Goal: Task Accomplishment & Management: Use online tool/utility

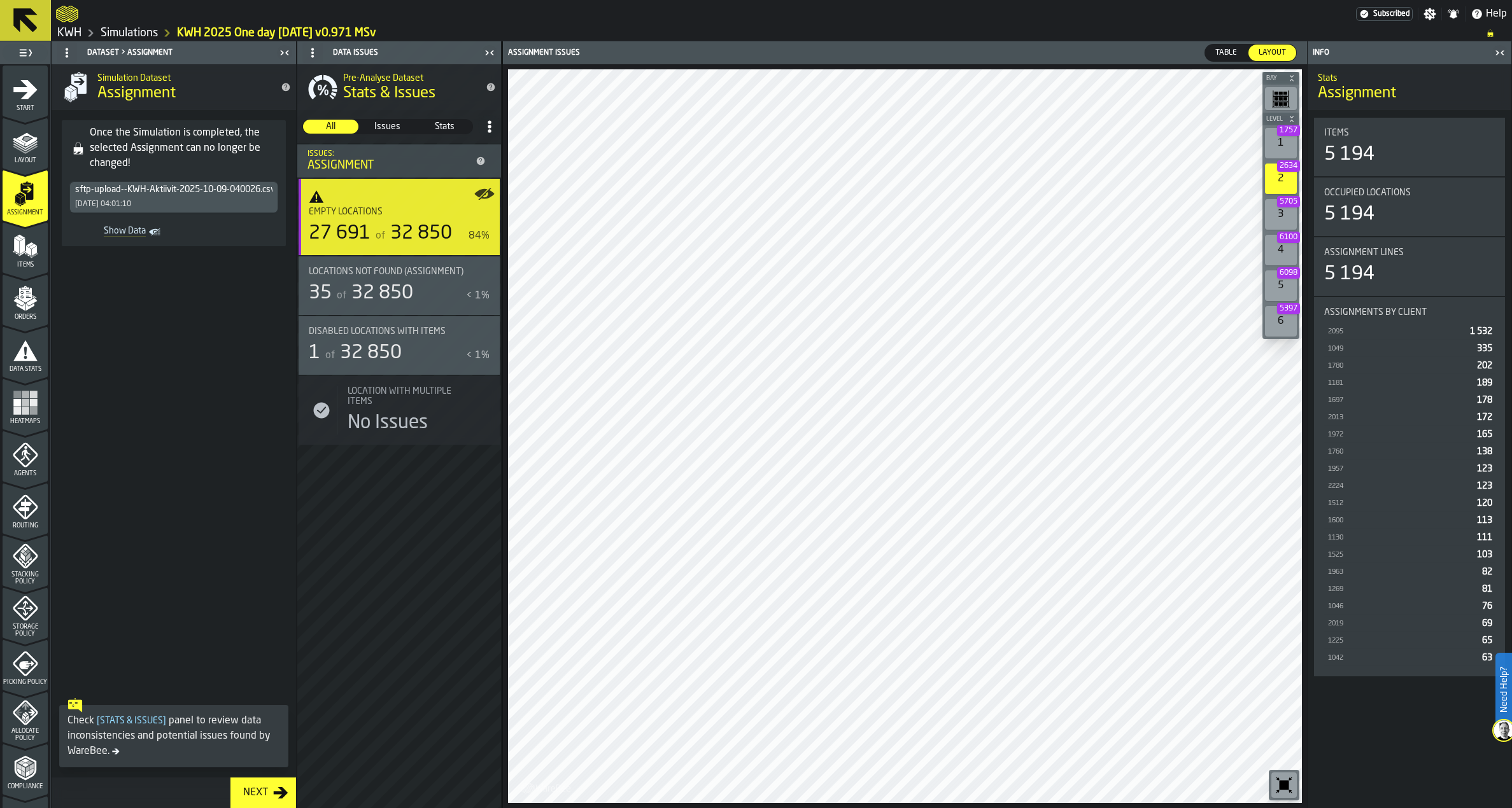
click at [21, 143] on icon "menu Layout" at bounding box center [18, 142] width 12 height 9
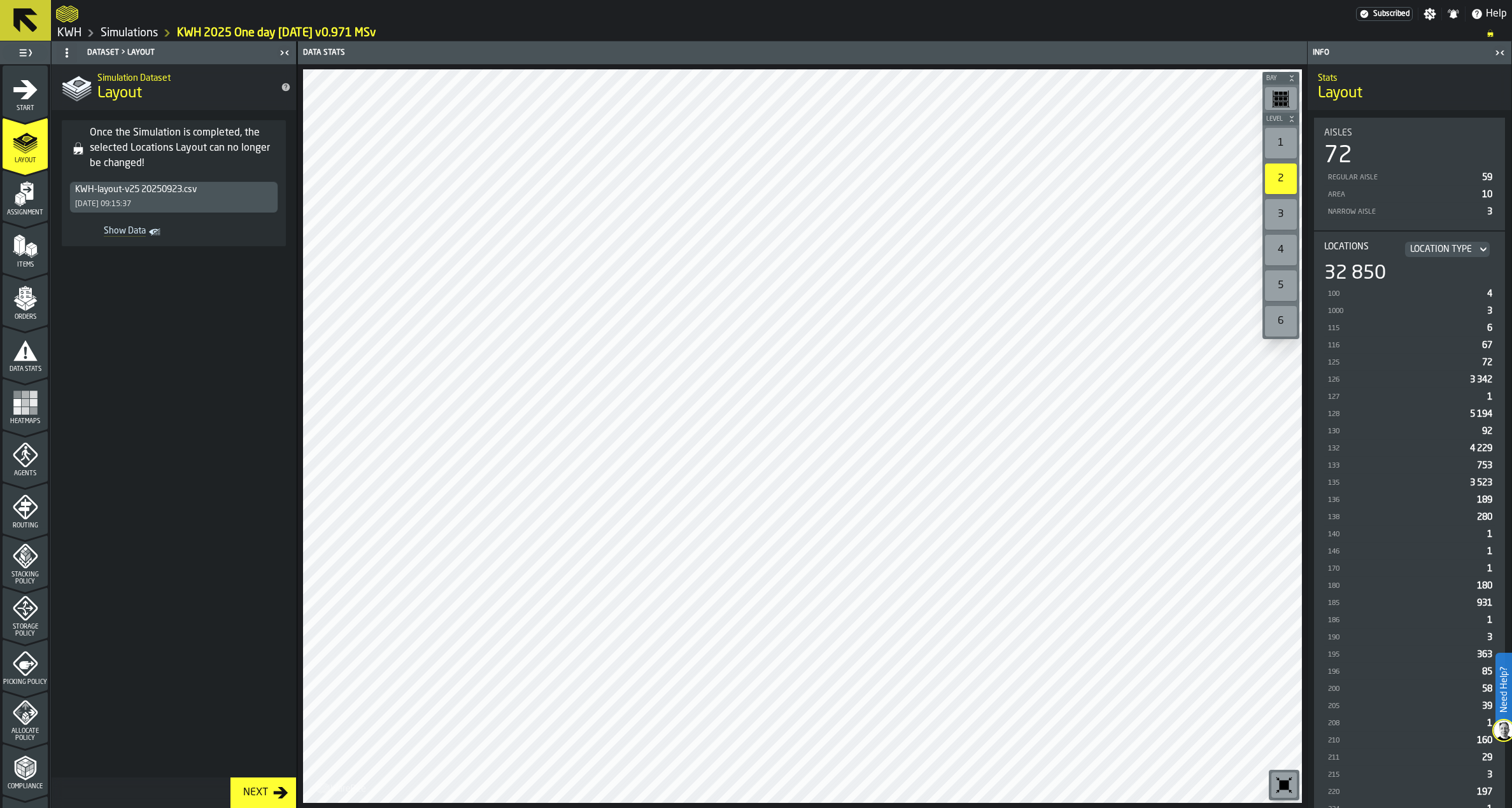
click at [225, 198] on div "KWH-layout-v25 20250923.csv [DATE] 09:15:37" at bounding box center [173, 197] width 207 height 31
click at [230, 200] on div "KWH-layout-v25 20250923.csv [DATE] 09:15:37" at bounding box center [173, 197] width 207 height 31
click at [29, 18] on icon at bounding box center [26, 20] width 31 height 31
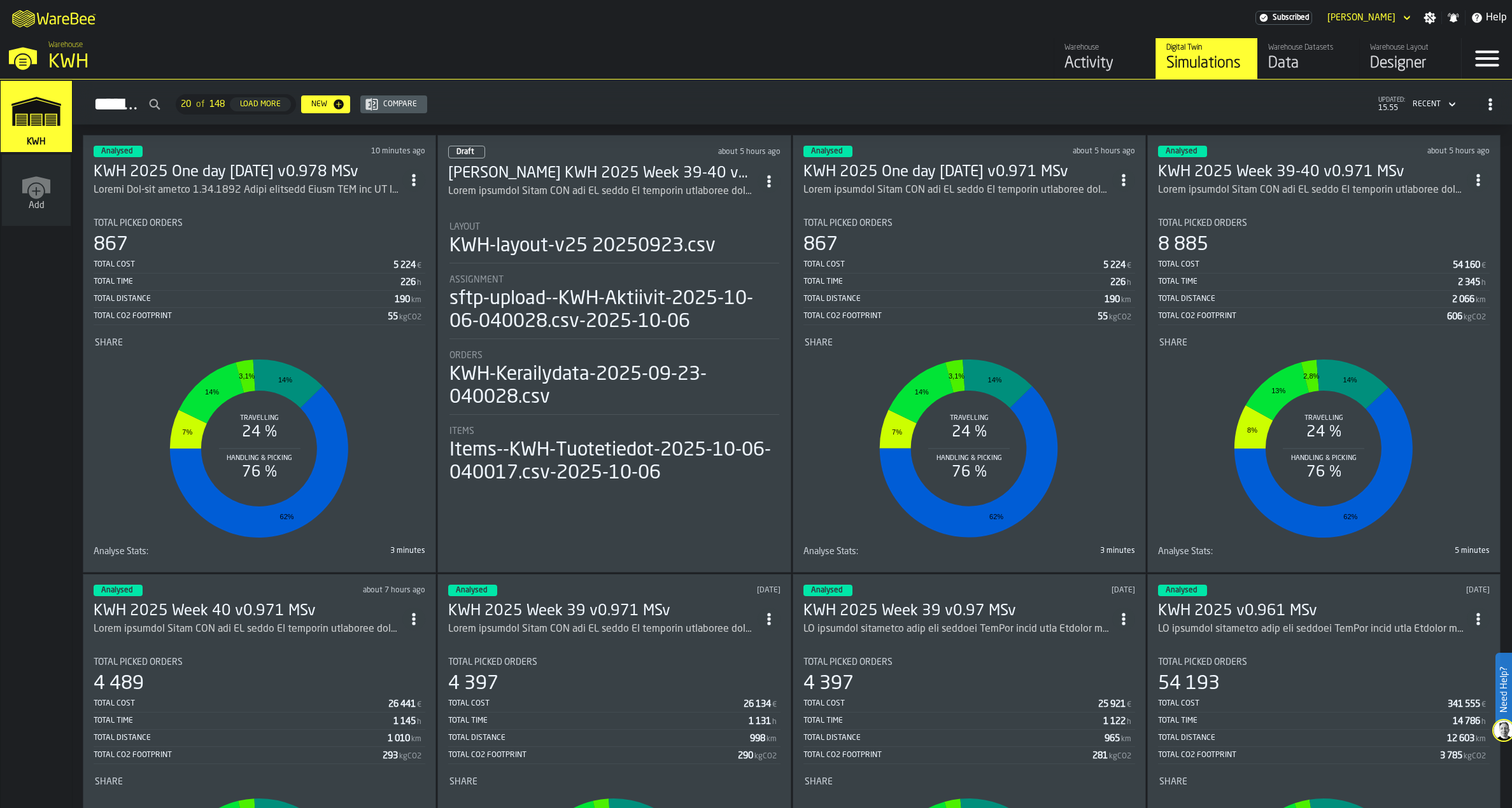
click at [251, 169] on h3 "KWH 2025 One day [DATE] v0.978 MSv" at bounding box center [248, 172] width 309 height 20
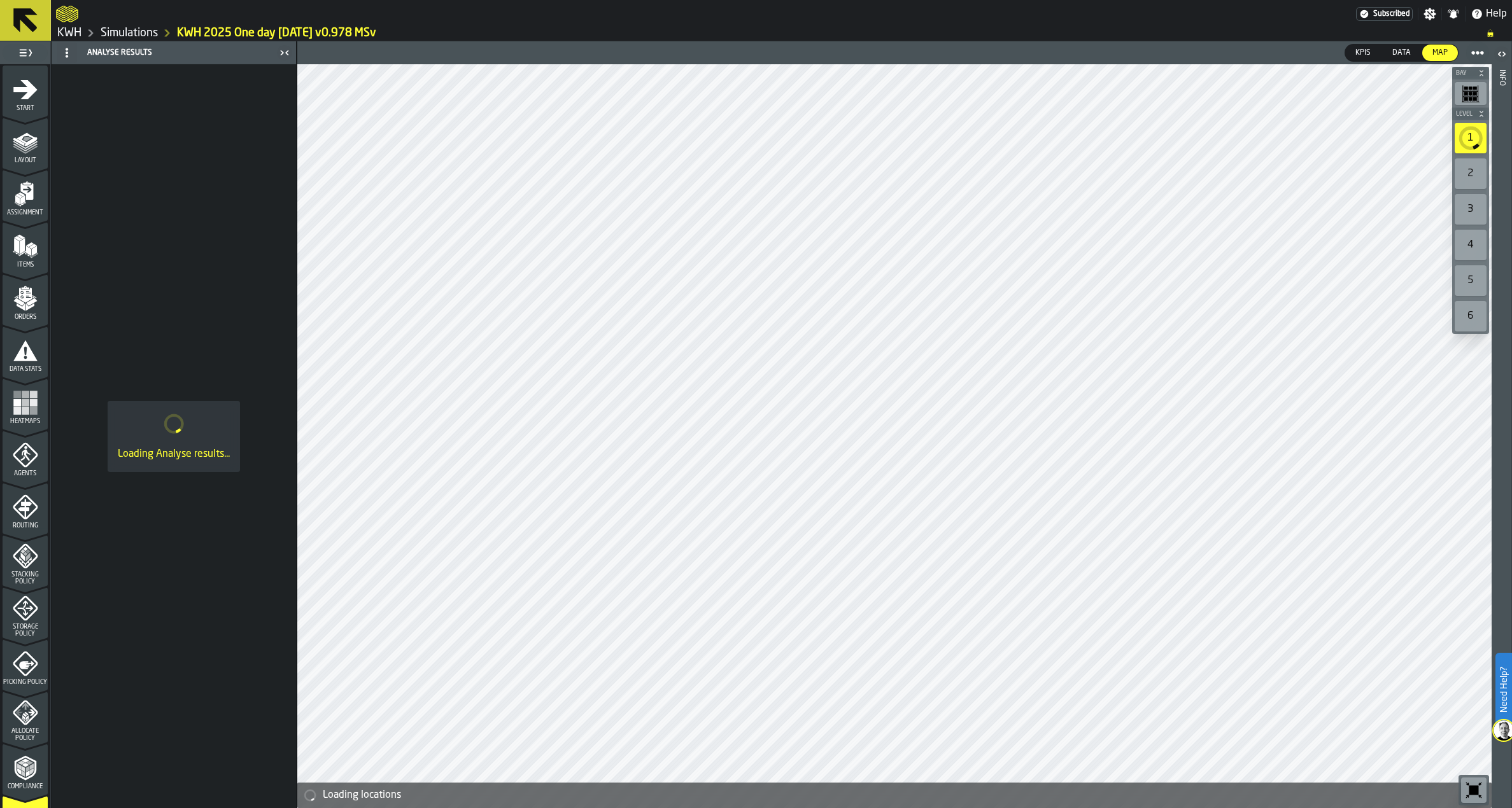
click at [32, 147] on icon "menu Layout" at bounding box center [25, 141] width 26 height 26
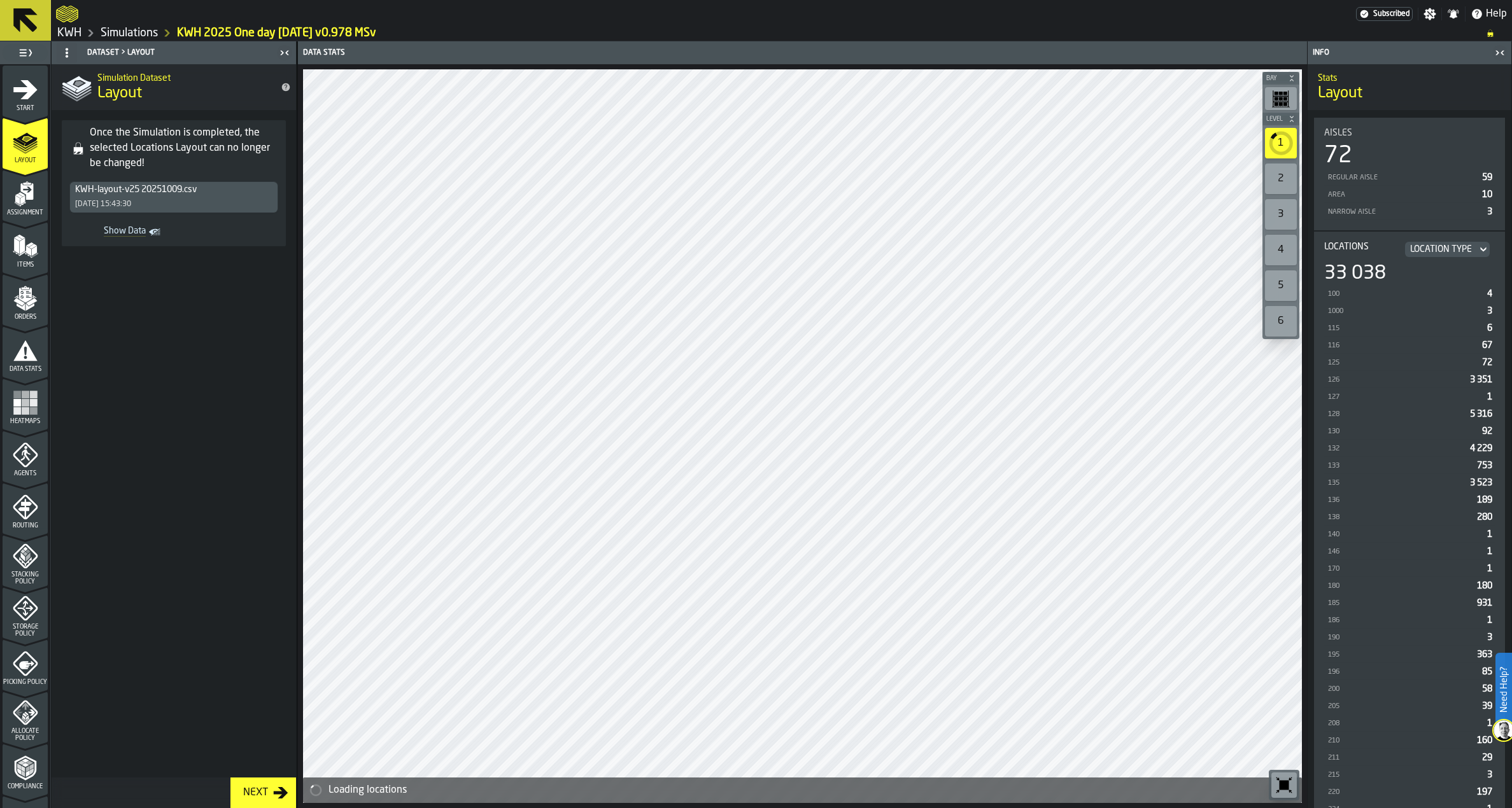
click at [191, 198] on div "KWH-layout-v25 20251009.csv [DATE] 15:43:30" at bounding box center [173, 197] width 207 height 31
click at [207, 199] on div "KWH-layout-v25 20251009.csv [DATE] 15:43:30" at bounding box center [173, 197] width 207 height 31
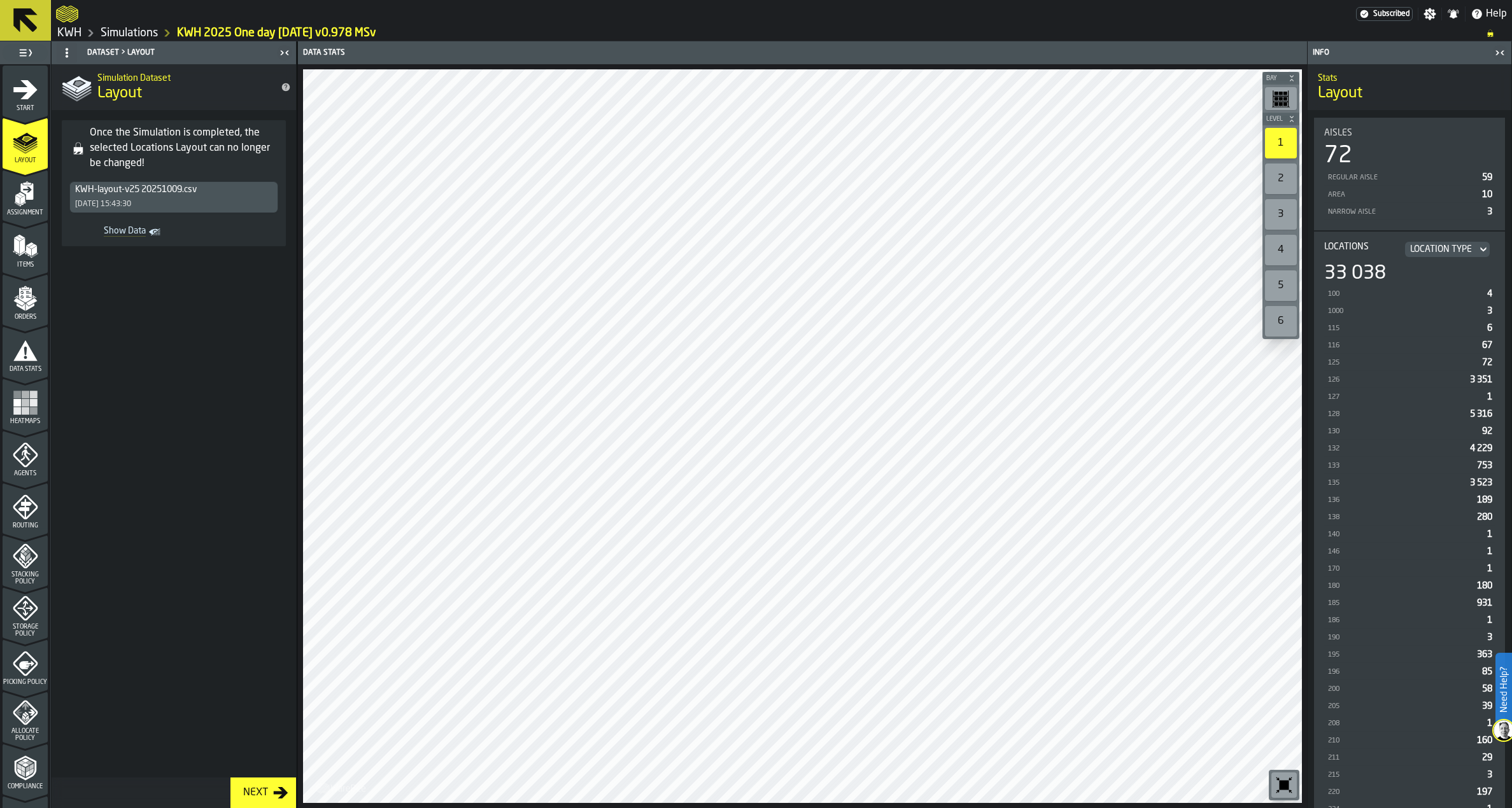
click at [228, 203] on div "KWH-layout-v25 20251009.csv [DATE] 15:43:30" at bounding box center [173, 197] width 207 height 31
click at [1278, 171] on div "2" at bounding box center [1281, 179] width 32 height 31
click at [1280, 141] on div "1" at bounding box center [1281, 143] width 32 height 31
